Goal: Task Accomplishment & Management: Manage account settings

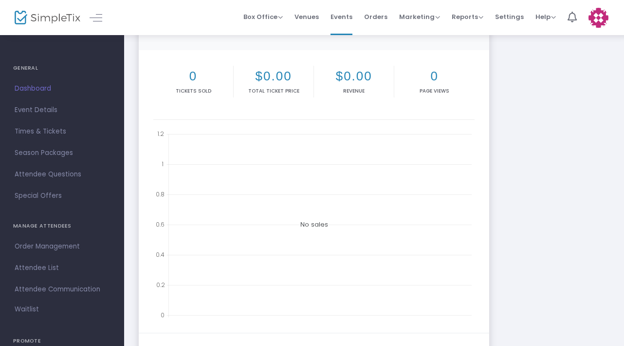
click at [40, 84] on span "Dashboard" at bounding box center [62, 88] width 95 height 13
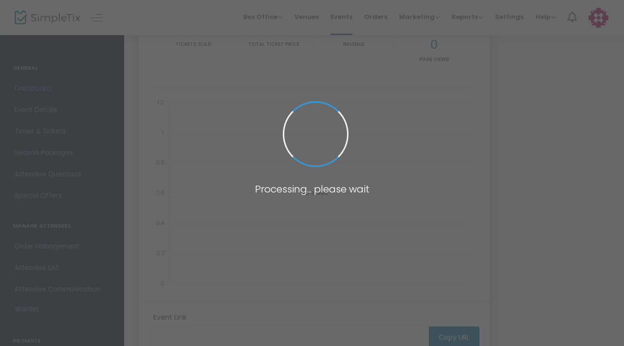
type input "https://www.simpletix.com/e/ali-kafka-and-henry-barnes-at-don-s-garage-tickets-…"
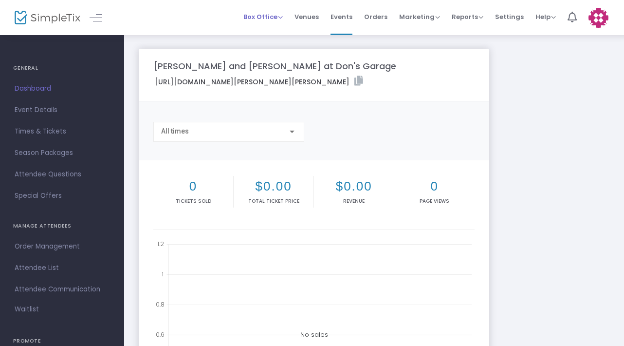
click at [275, 20] on span "Box Office" at bounding box center [262, 16] width 39 height 9
click at [598, 24] on img at bounding box center [599, 18] width 20 height 20
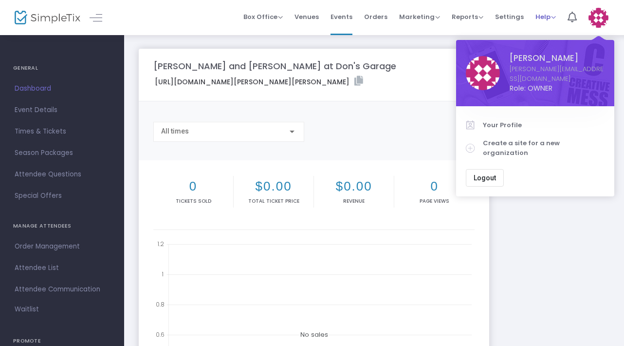
click at [545, 19] on span "Help" at bounding box center [546, 16] width 20 height 9
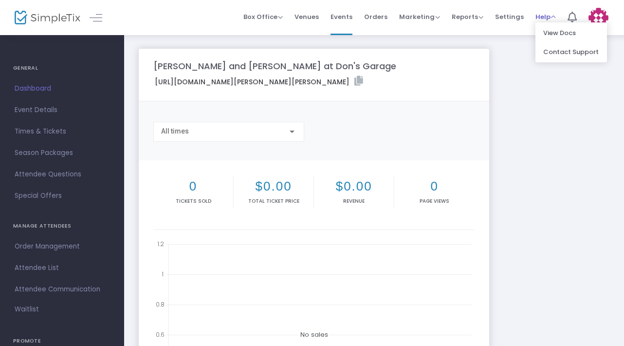
click at [548, 16] on span "Help" at bounding box center [546, 16] width 20 height 9
click at [499, 14] on span "Settings" at bounding box center [509, 16] width 29 height 25
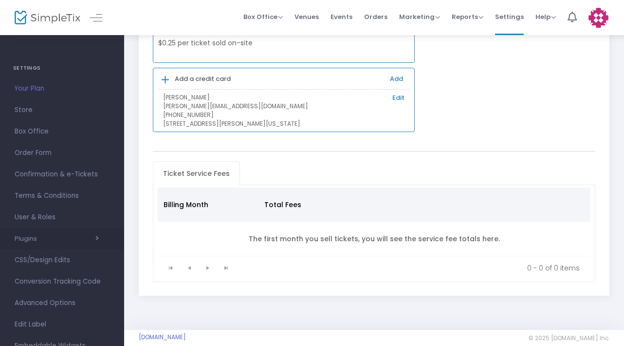
scroll to position [103, 0]
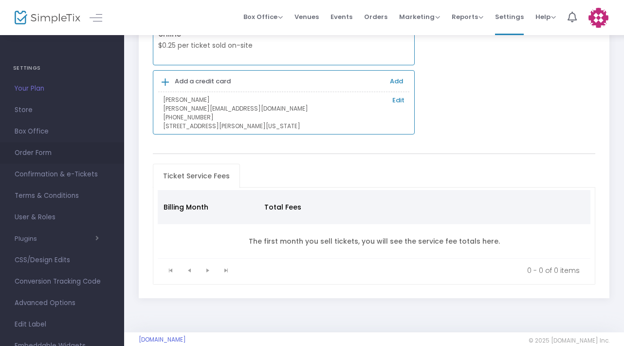
click at [40, 152] on span "Order Form" at bounding box center [62, 153] width 95 height 13
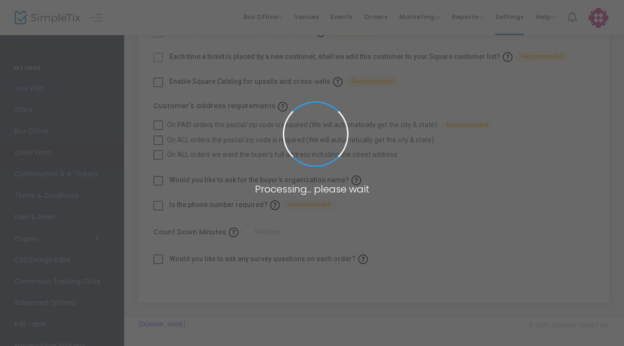
checkbox input "true"
type input "45"
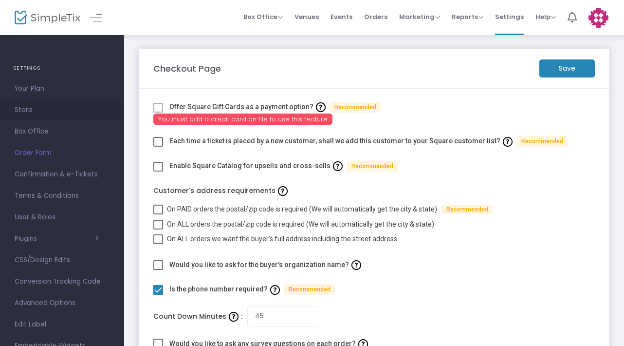
click at [30, 107] on span "Store" at bounding box center [62, 110] width 95 height 13
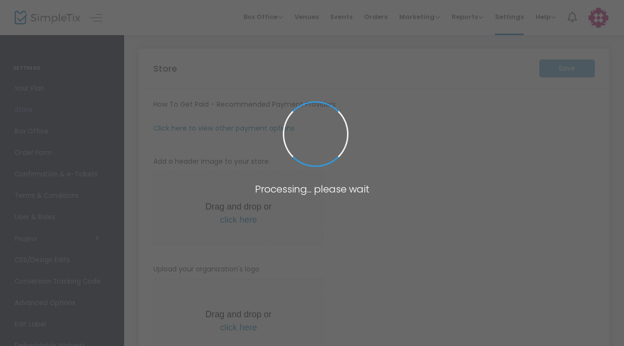
type input "https://TheTennesseeHillbuddies"
radio input "true"
radio input "false"
radio input "true"
type input "Henry Quality Cutlery"
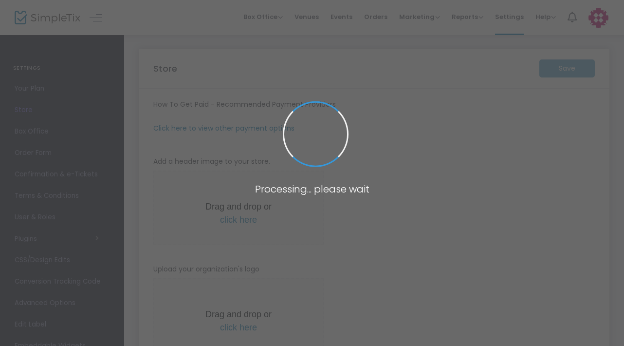
type input "6142600373"
type input "(UTC-05:00) Eastern Time (US & Canada)"
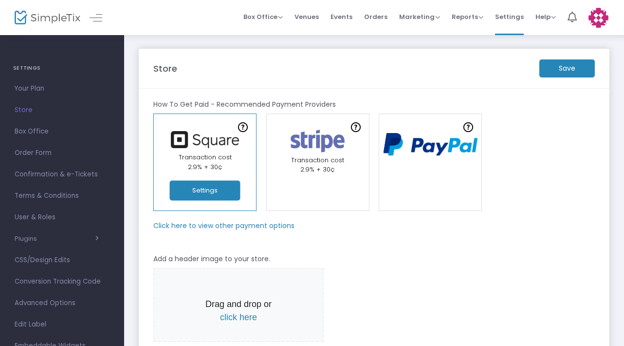
click at [409, 151] on img at bounding box center [431, 145] width 104 height 34
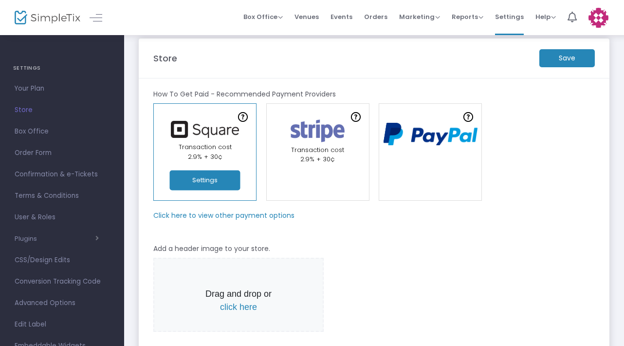
scroll to position [9, 0]
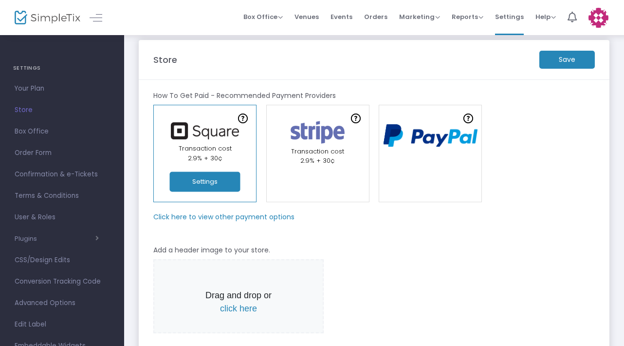
click at [206, 187] on button "Settings" at bounding box center [205, 182] width 71 height 20
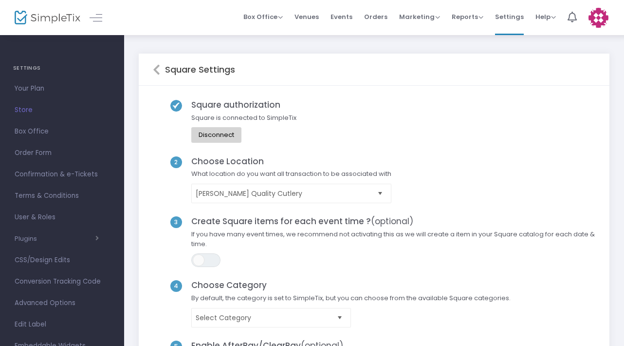
click at [211, 133] on div "Disconnect" at bounding box center [217, 135] width 36 height 8
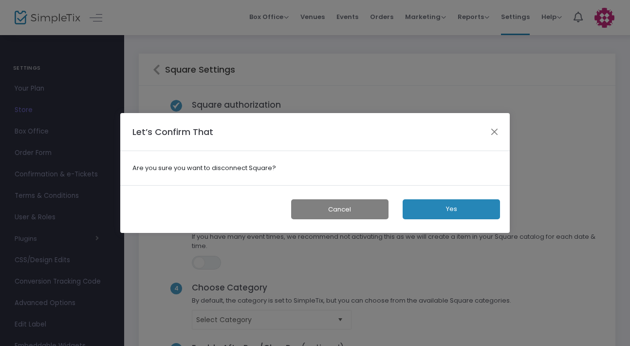
click at [464, 204] on button "Yes" at bounding box center [451, 209] width 97 height 20
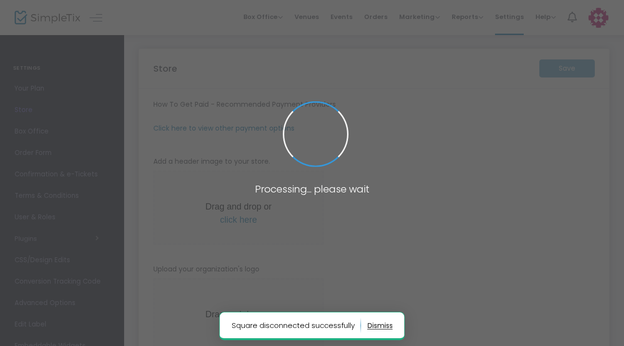
type input "https://TheTennesseeHillbuddies"
radio input "true"
radio input "false"
radio input "true"
type input "Henry Quality Cutlery"
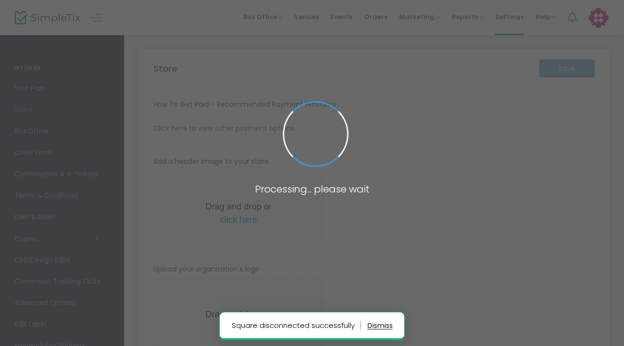
type input "6142600373"
type input "(UTC-05:00) Eastern Time (US & Canada)"
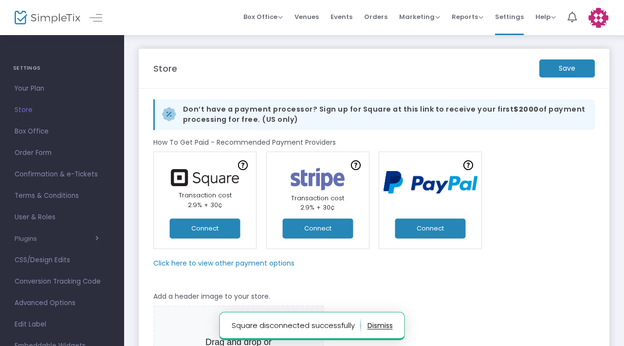
click at [434, 228] on button "Connect" at bounding box center [430, 228] width 71 height 20
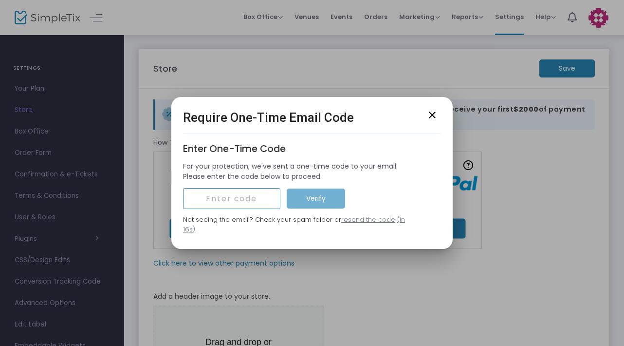
click at [265, 205] on input "text" at bounding box center [231, 198] width 97 height 21
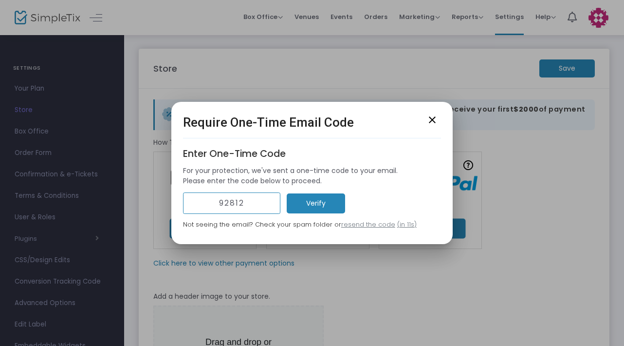
type input "92812"
click at [322, 195] on m-button "Verify" at bounding box center [316, 203] width 58 height 20
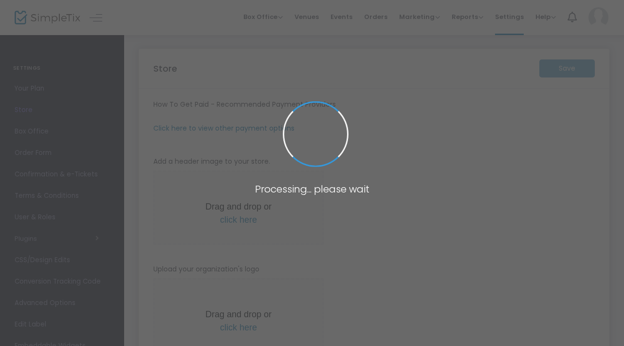
type input "https://TheTennesseeHillbuddies"
radio input "true"
radio input "false"
radio input "true"
type input "Henry Quality Cutlery"
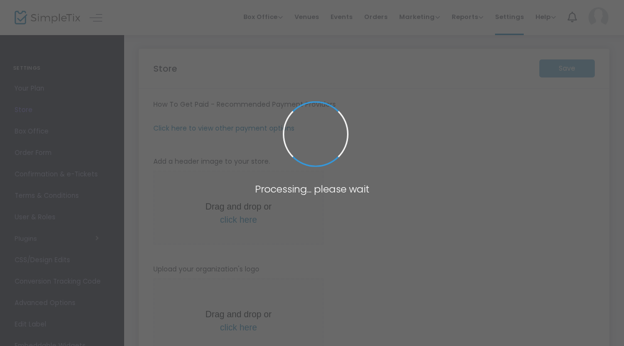
type input "6142600373"
type input "(UTC-05:00) Eastern Time (US & Canada)"
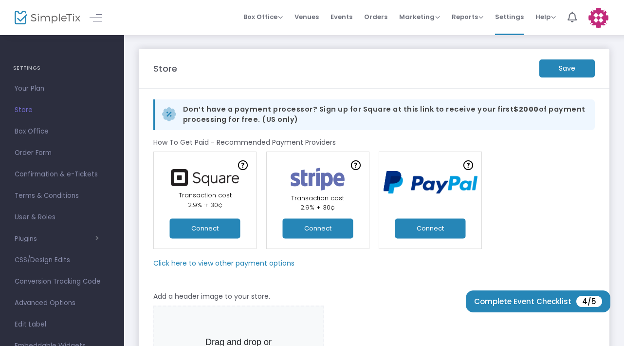
click at [204, 231] on button "Connect" at bounding box center [205, 228] width 71 height 20
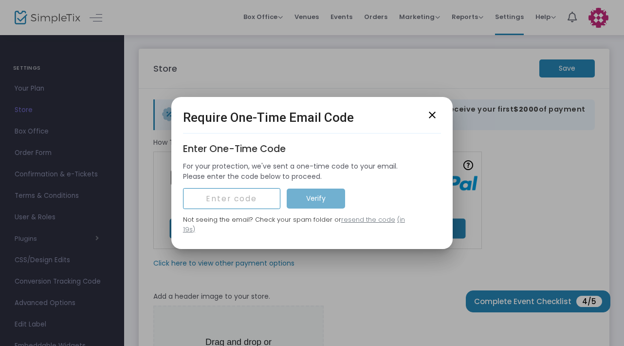
click at [250, 208] on input "text" at bounding box center [231, 198] width 97 height 21
type input "66015"
click at [305, 194] on m-button "Verify" at bounding box center [316, 198] width 58 height 20
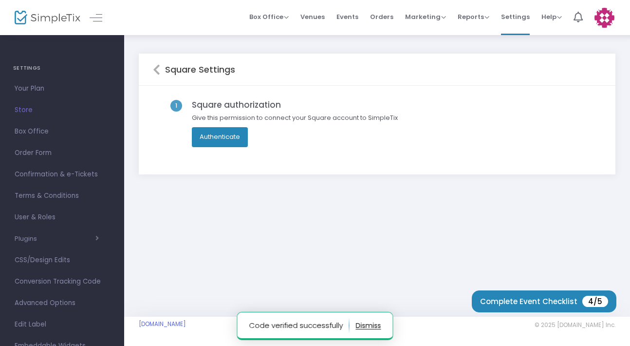
click at [223, 138] on button "Authenticate" at bounding box center [220, 136] width 56 height 19
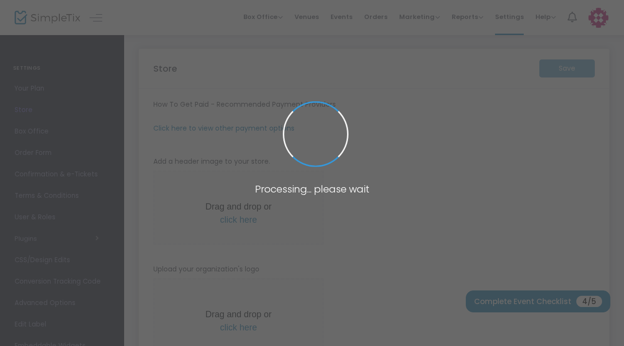
type input "https://TheTennesseeHillbuddies"
radio input "true"
radio input "false"
radio input "true"
type input "Henry Quality Cutlery"
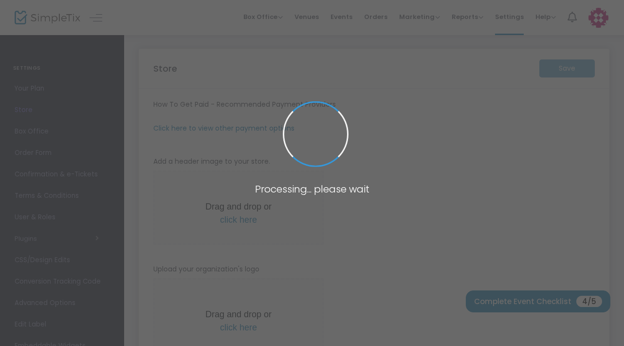
type input "6142600373"
type input "(UTC-05:00) Eastern Time (US & Canada)"
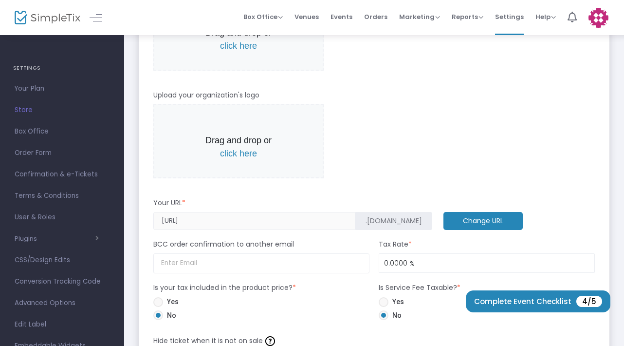
scroll to position [273, 0]
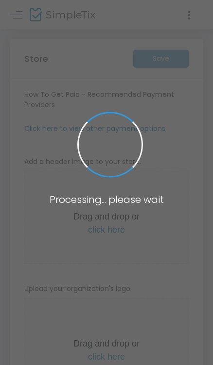
type input "https://TheTennesseeHillbuddies"
radio input "true"
radio input "false"
radio input "true"
type input "Henry Quality Cutlery"
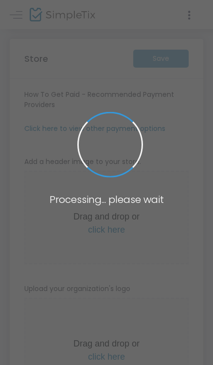
type input "6142600373"
type input "(UTC-05:00) Eastern Time (US & Canada)"
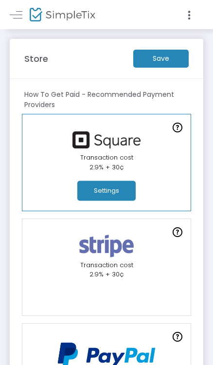
click at [161, 60] on m-button "Save" at bounding box center [161, 59] width 56 height 18
